Goal: Task Accomplishment & Management: Complete application form

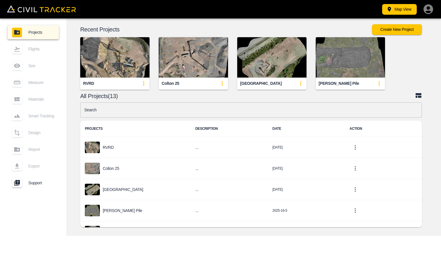
click at [174, 83] on div "Colton 25" at bounding box center [171, 83] width 18 height 5
drag, startPoint x: 174, startPoint y: 83, endPoint x: 210, endPoint y: 69, distance: 38.3
click at [210, 69] on img "button" at bounding box center [193, 57] width 69 height 40
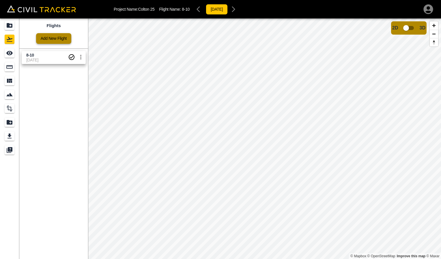
click at [48, 39] on link "Add New Flight" at bounding box center [53, 38] width 35 height 11
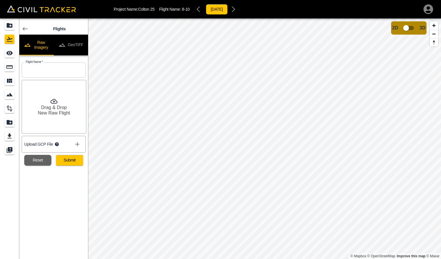
click at [41, 72] on input "text" at bounding box center [54, 69] width 64 height 15
type input "8-20"
drag, startPoint x: 61, startPoint y: 199, endPoint x: 77, endPoint y: 205, distance: 16.6
click at [62, 199] on div "Flights Raw Imagery GeoTIFF Flight Name   * 8-20 Flight Name * Drag & Drop New …" at bounding box center [53, 138] width 69 height 241
click at [63, 102] on div "Drag & Drop New Raw Flight" at bounding box center [54, 107] width 65 height 54
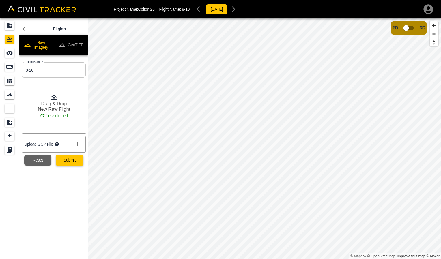
click at [70, 162] on button "Submit" at bounding box center [69, 160] width 27 height 11
